Goal: Information Seeking & Learning: Learn about a topic

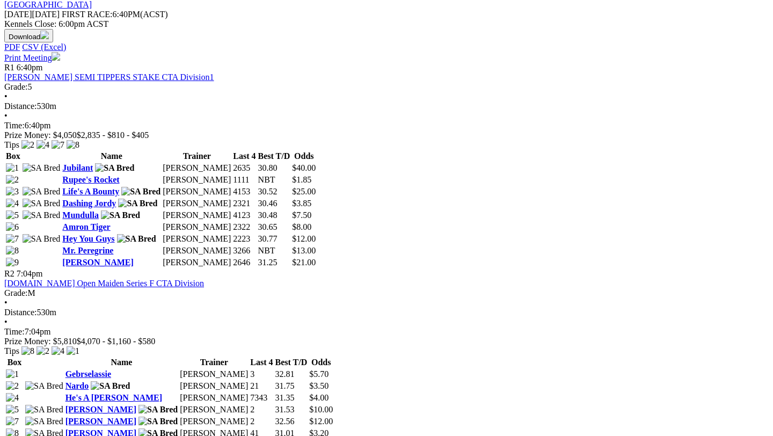
scroll to position [556, 0]
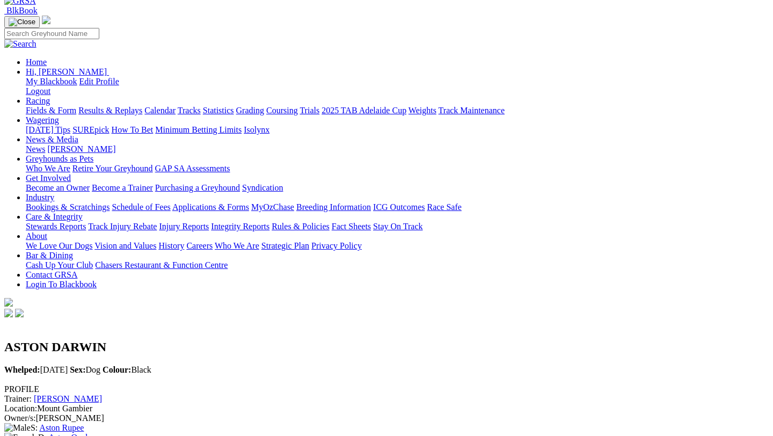
scroll to position [67, 0]
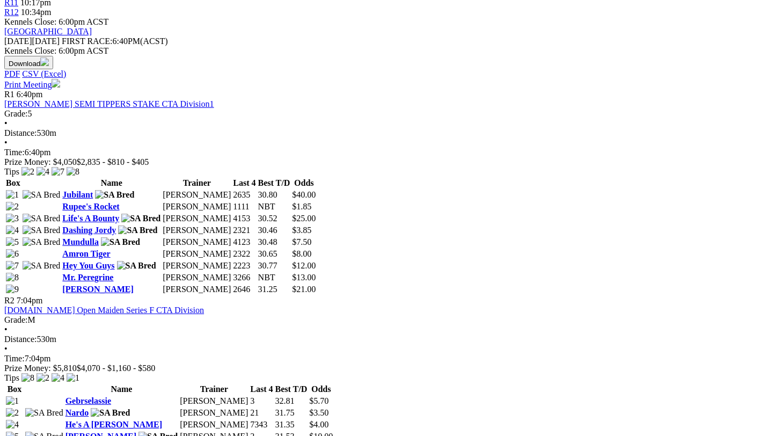
scroll to position [525, 0]
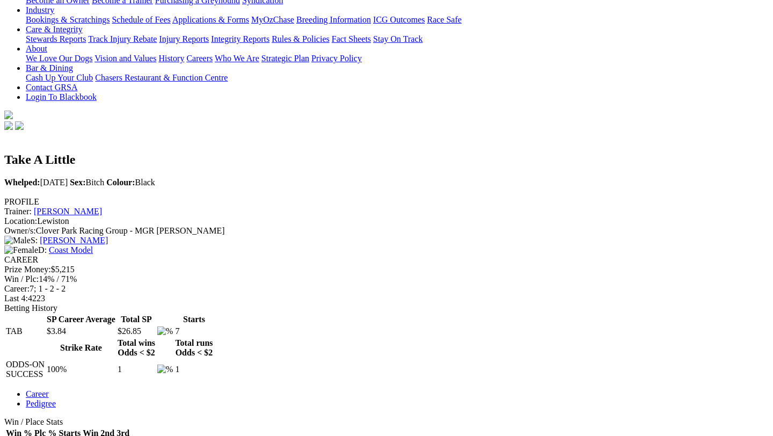
scroll to position [268, 0]
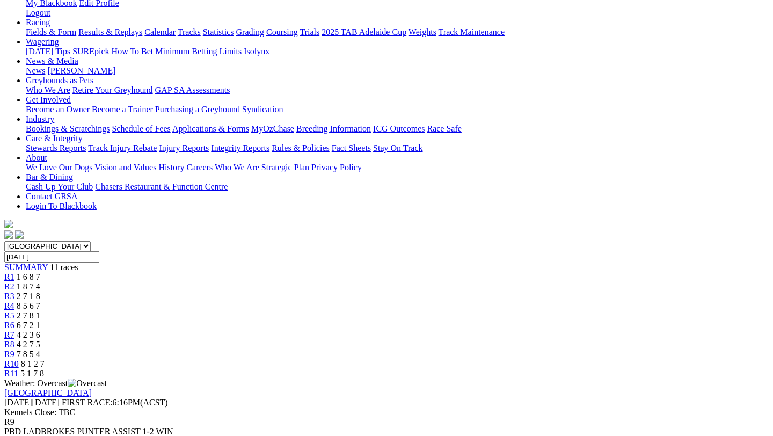
scroll to position [159, 0]
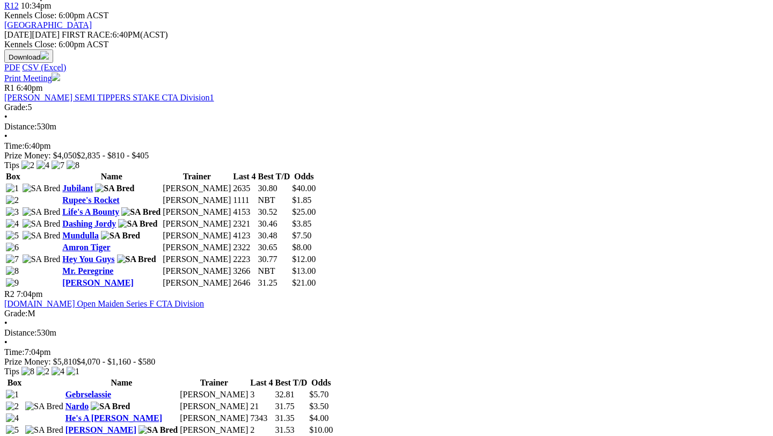
scroll to position [524, 0]
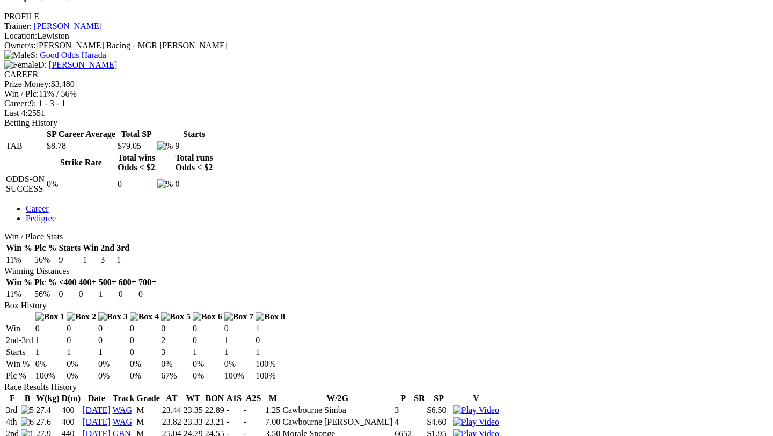
scroll to position [453, 0]
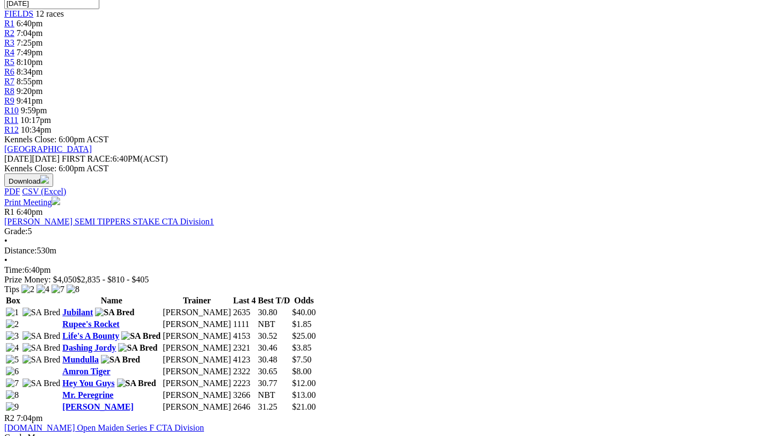
scroll to position [416, 0]
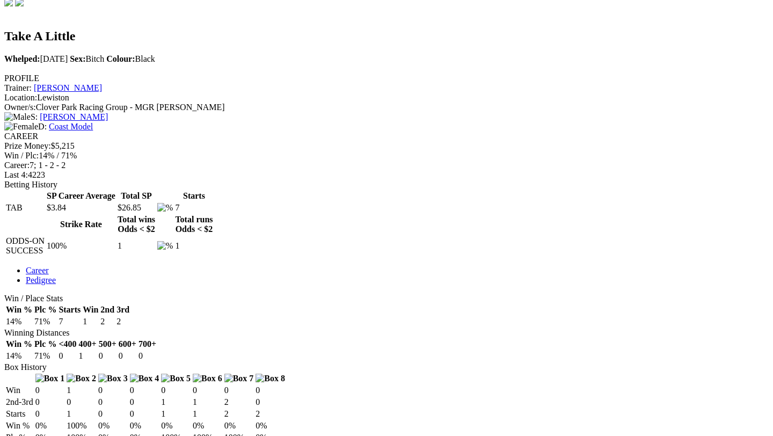
scroll to position [391, 0]
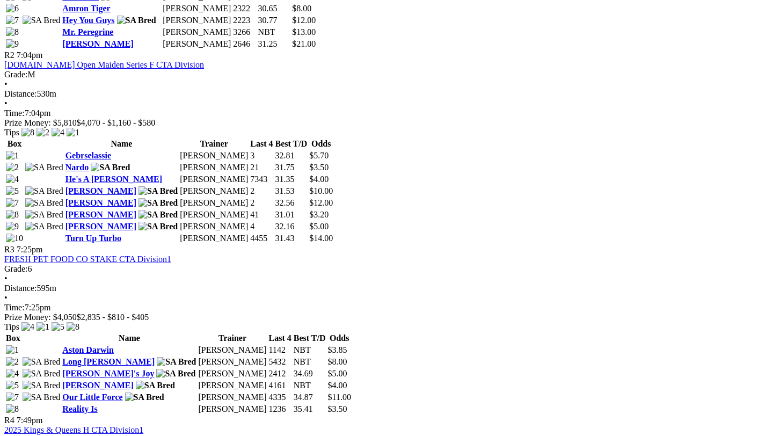
scroll to position [774, 0]
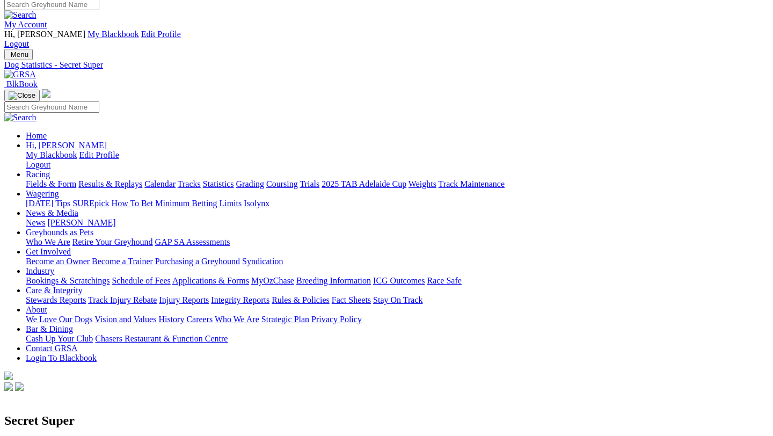
scroll to position [2, 0]
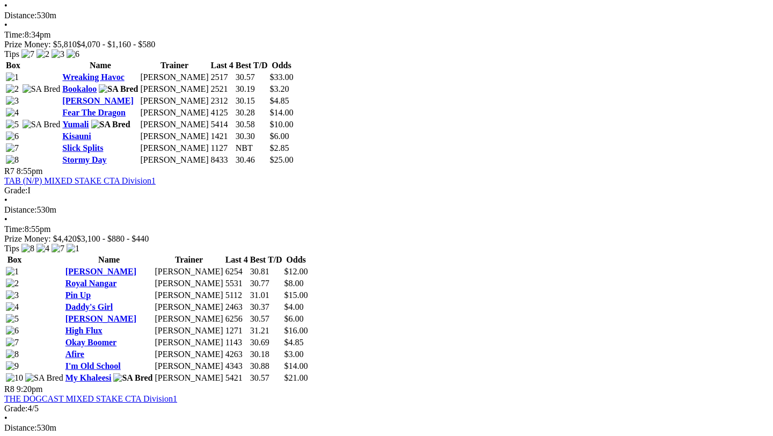
scroll to position [1621, 0]
